Goal: Task Accomplishment & Management: Manage account settings

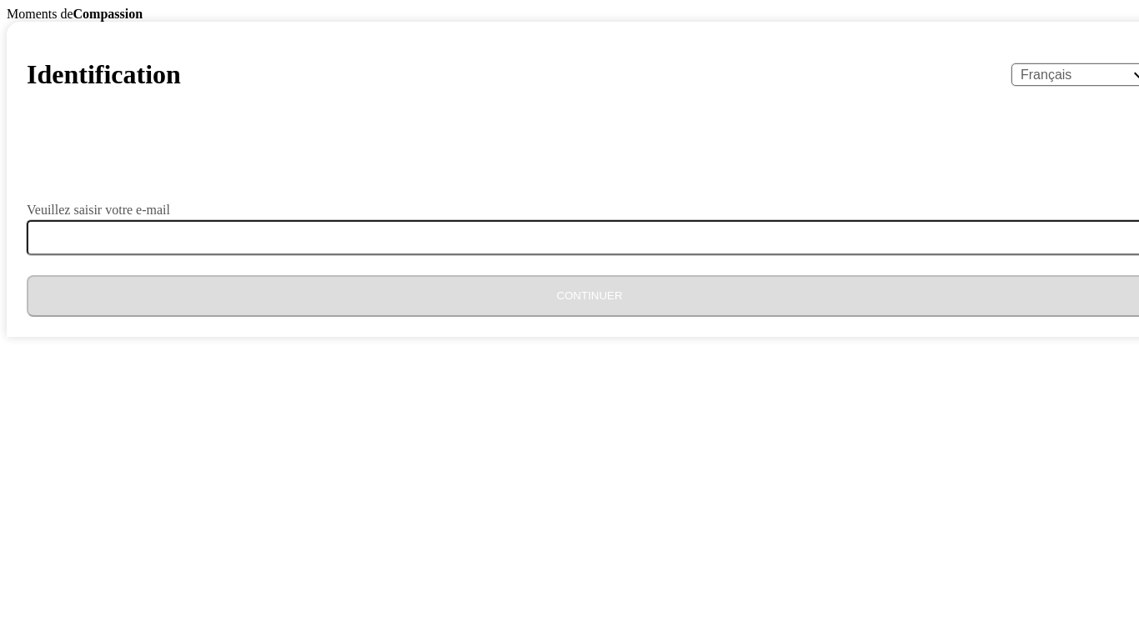
select select "fr"
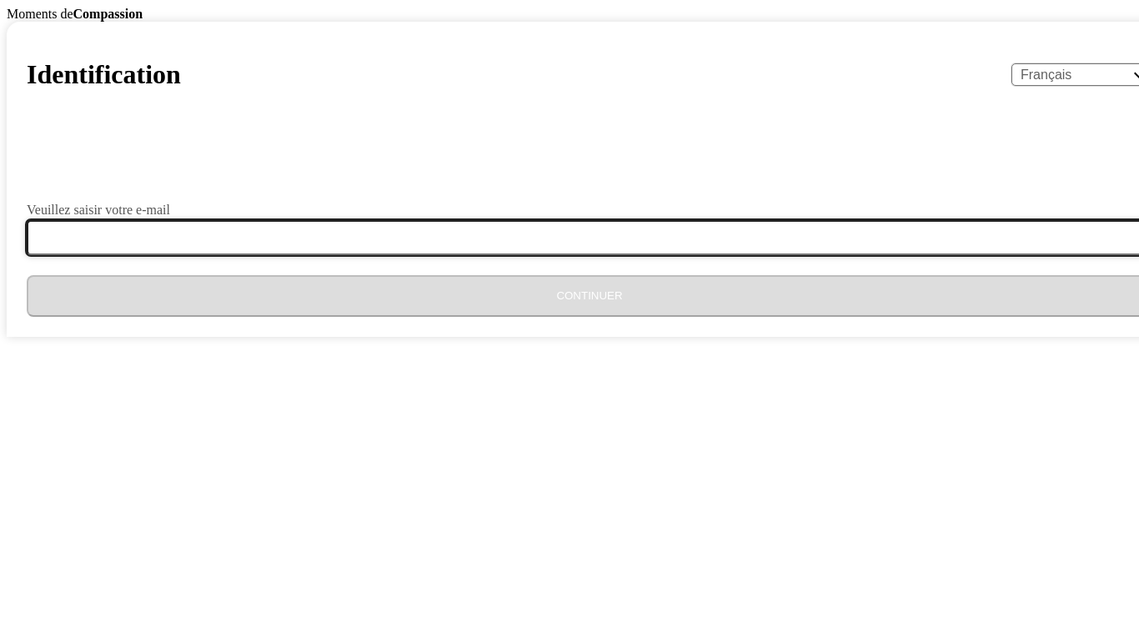
click at [503, 255] on input "Veuillez saisir votre e-mail" at bounding box center [600, 237] width 1146 height 35
type input "[EMAIL_ADDRESS][DOMAIN_NAME]"
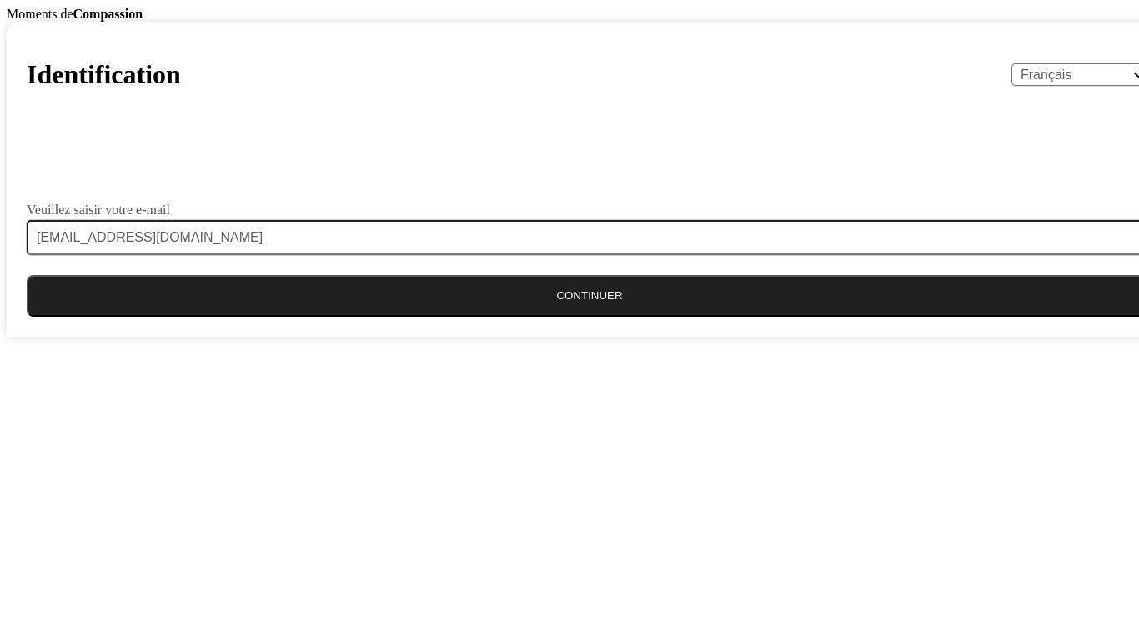
click at [540, 317] on button "Continuer" at bounding box center [590, 296] width 1126 height 42
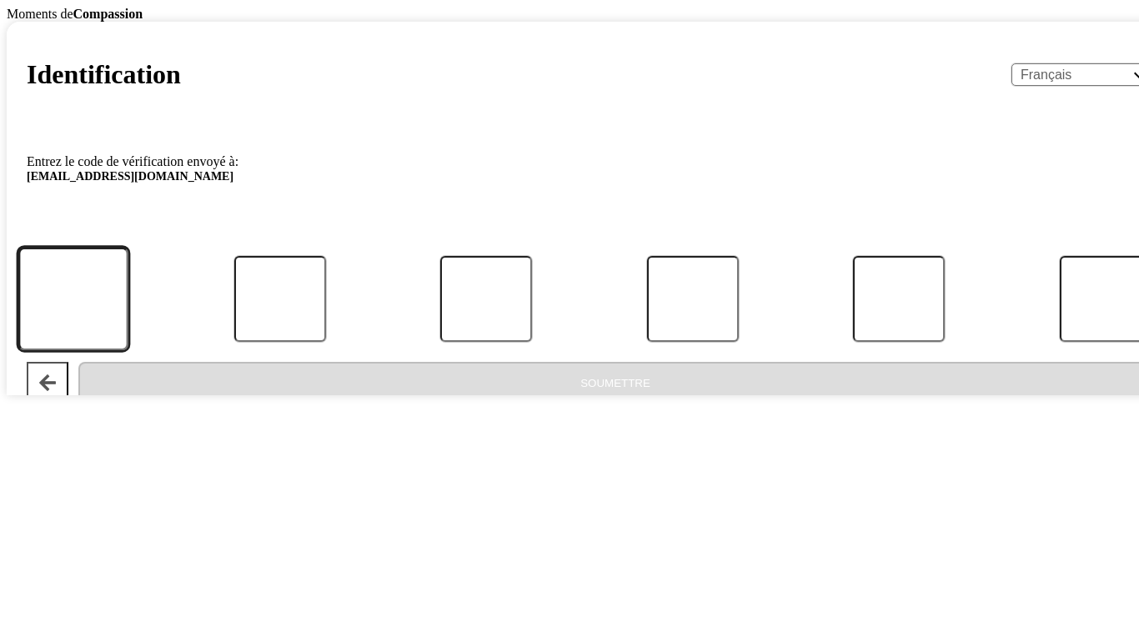
click at [128, 351] on input "Code" at bounding box center [73, 299] width 110 height 103
type input "2"
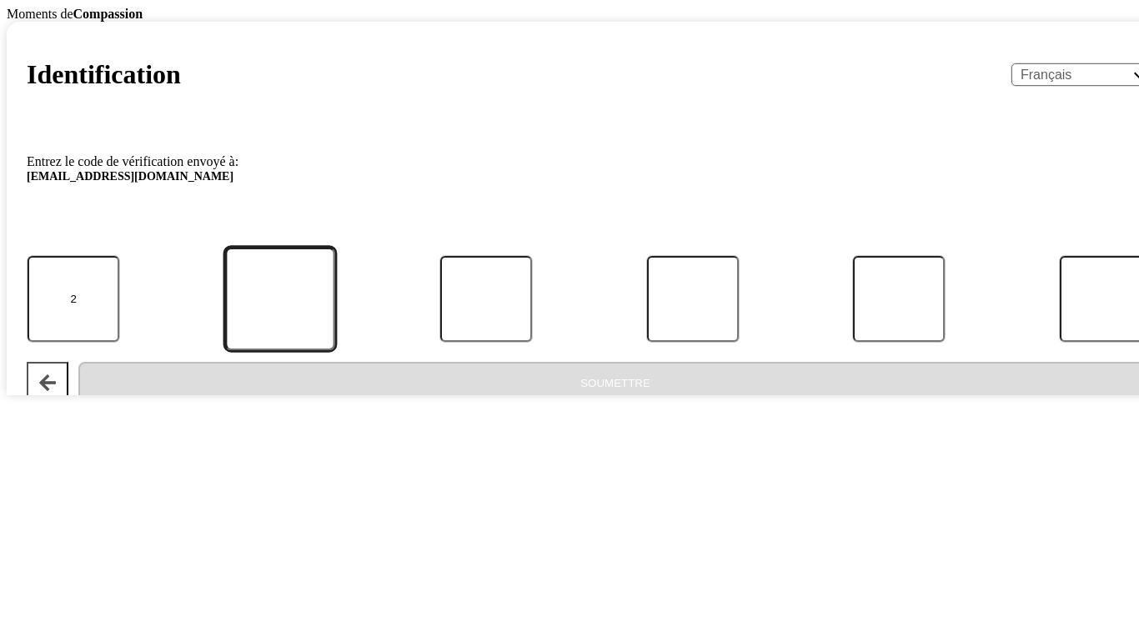
type input "9"
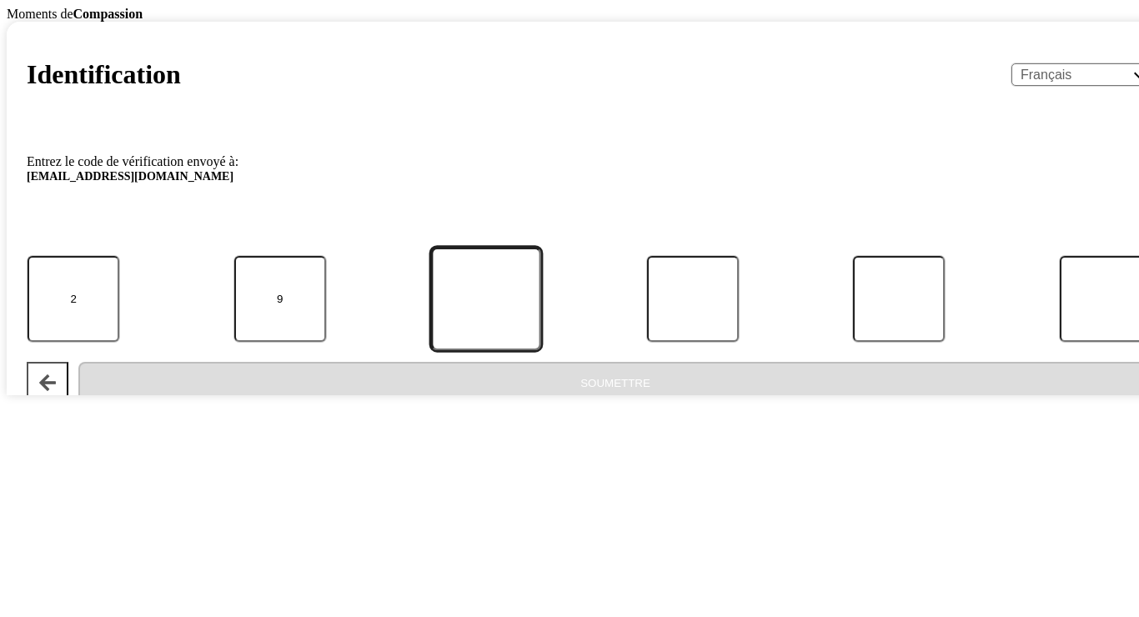
type input "1"
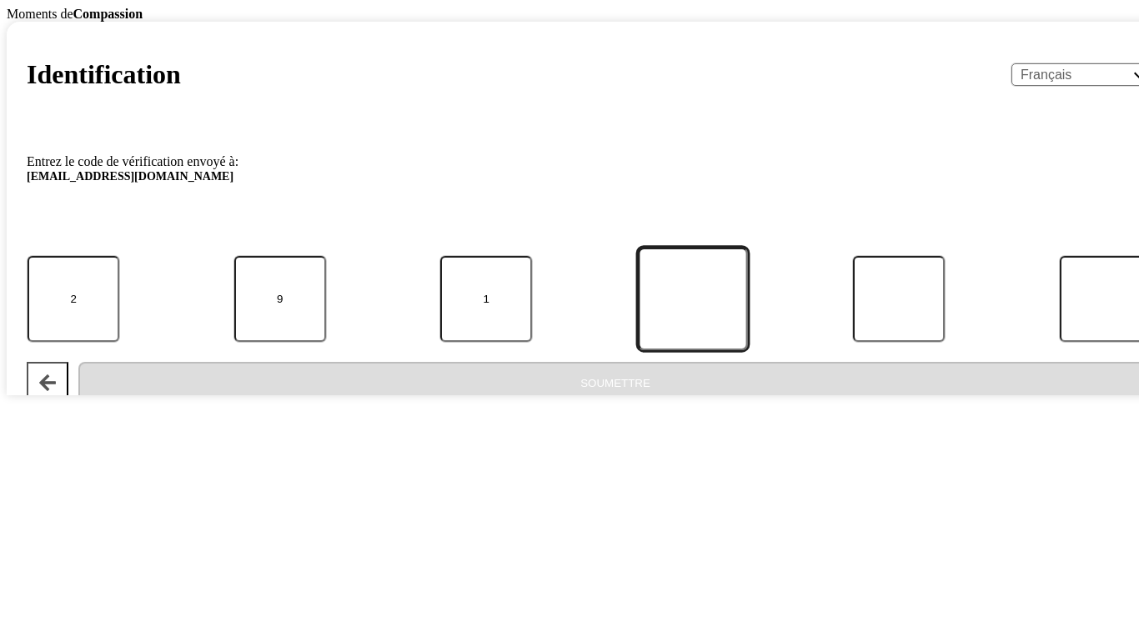
type input "4"
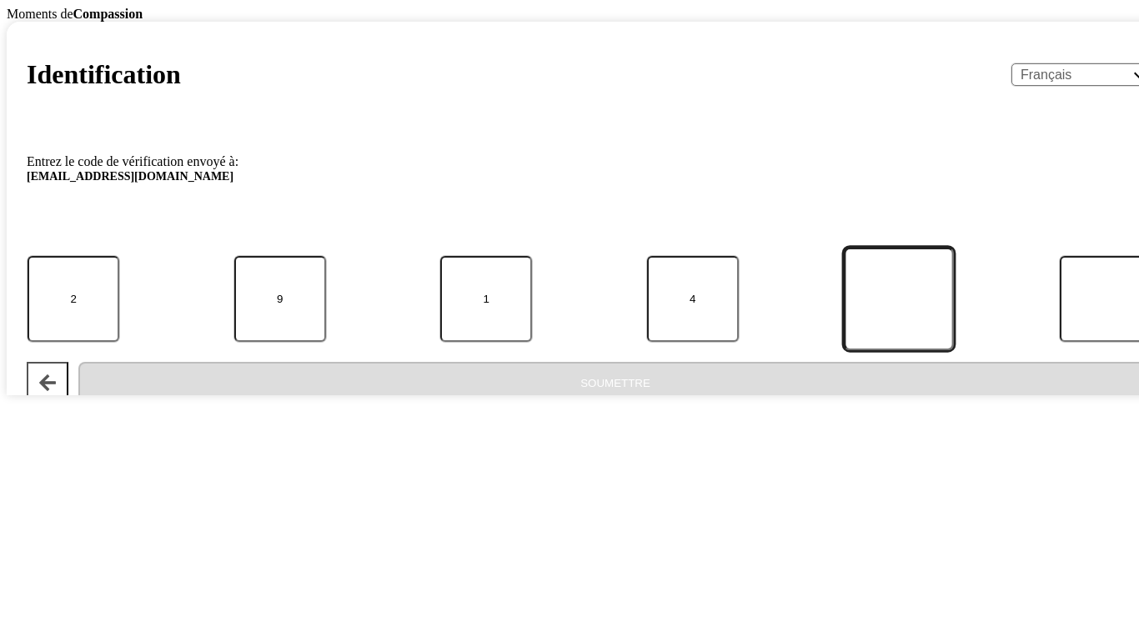
type input "3"
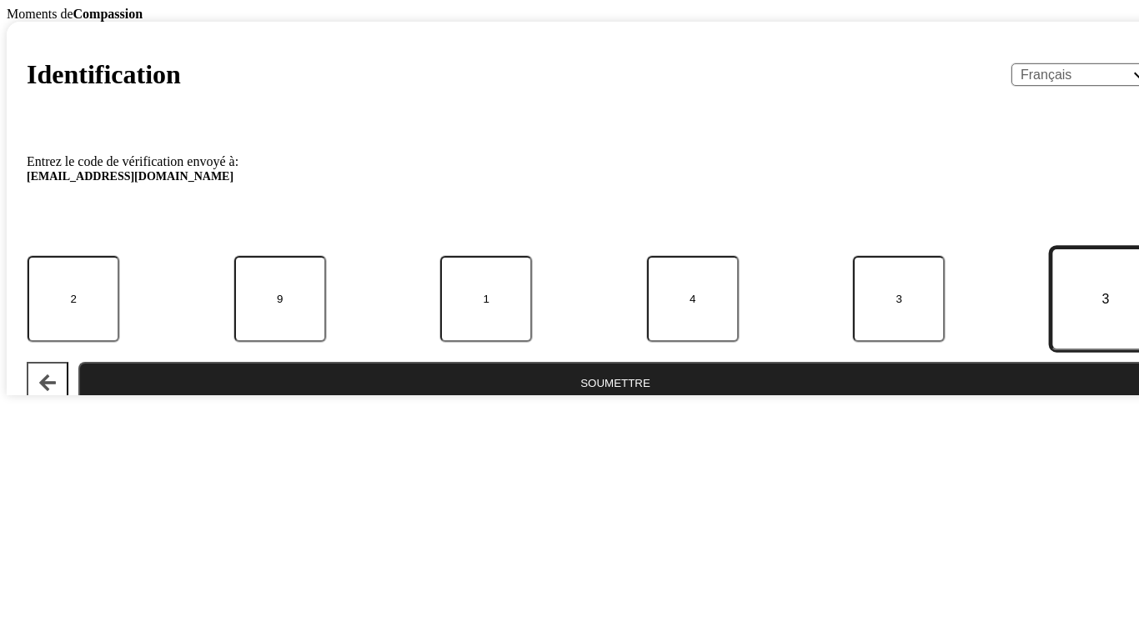
type input "3"
click at [78, 362] on button "Soumettre" at bounding box center [615, 383] width 1074 height 42
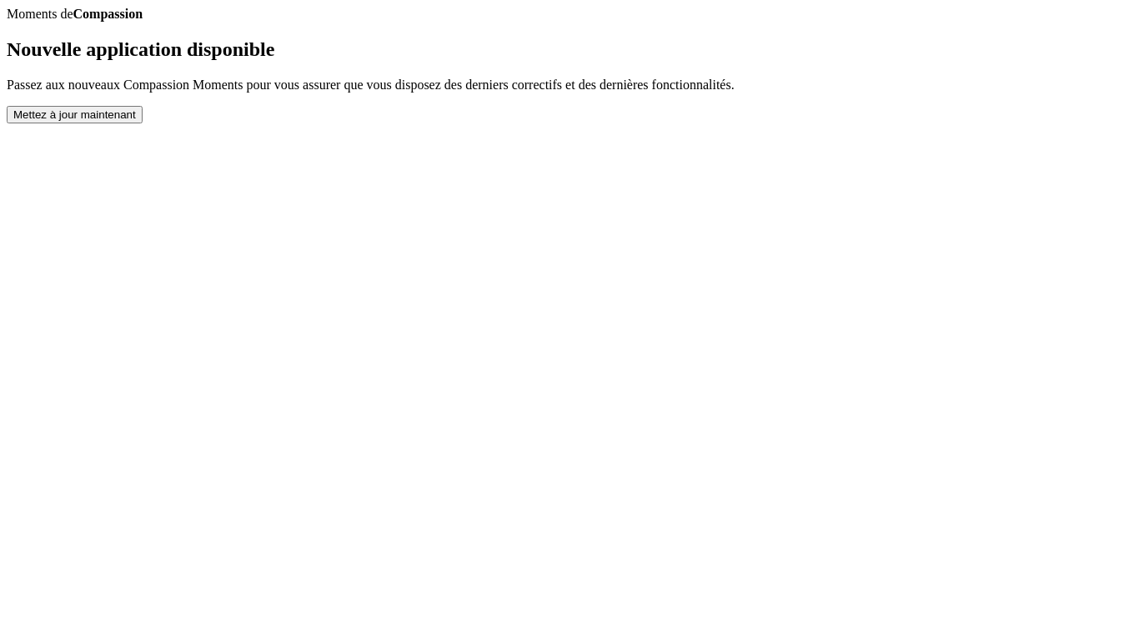
click at [143, 123] on button "Mettez à jour maintenant" at bounding box center [75, 115] width 136 height 18
